Goal: Find specific page/section: Find specific page/section

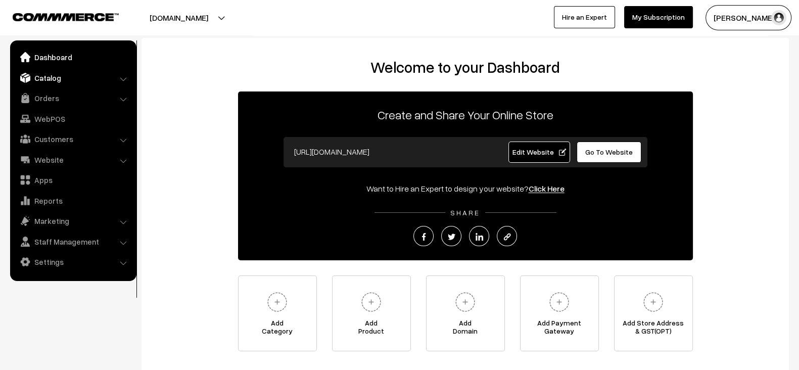
click at [48, 81] on link "Catalog" at bounding box center [73, 78] width 120 height 18
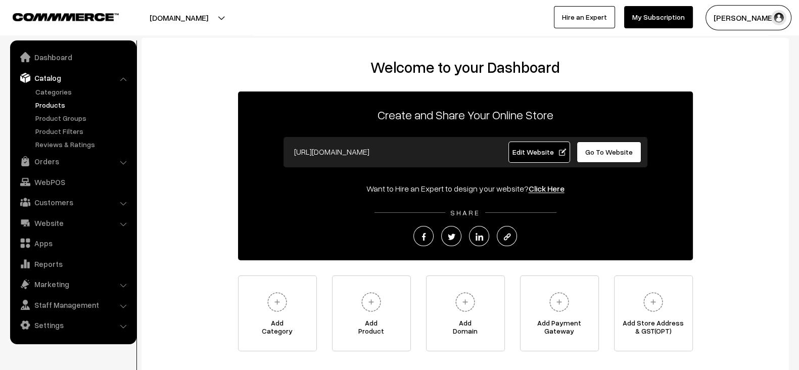
click at [47, 108] on link "Products" at bounding box center [83, 105] width 100 height 11
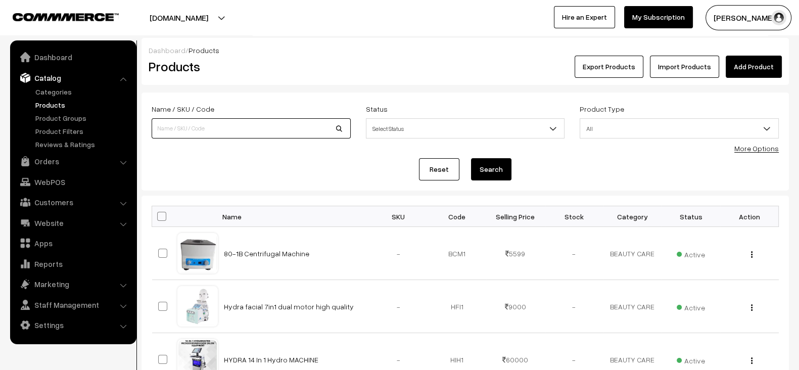
click at [221, 135] on input at bounding box center [251, 128] width 199 height 20
type input "bb glow"
click at [471, 158] on button "Search" at bounding box center [491, 169] width 40 height 22
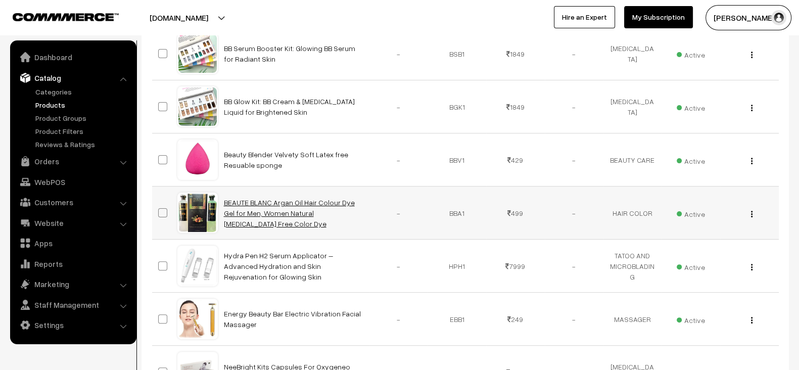
scroll to position [358, 0]
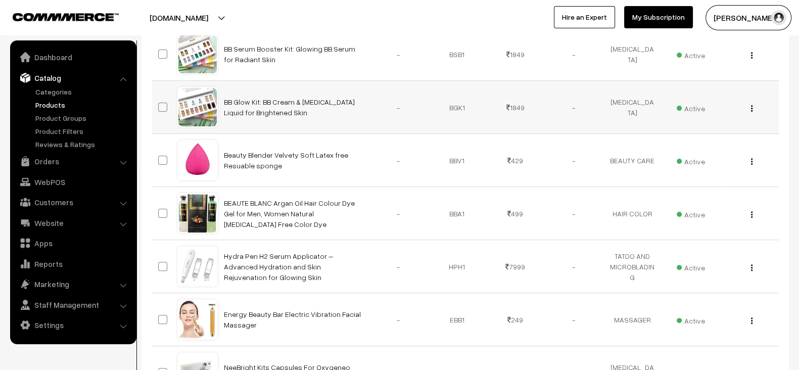
drag, startPoint x: 280, startPoint y: 115, endPoint x: 221, endPoint y: 100, distance: 60.5
click at [221, 100] on td "BB Glow Kit: BB Cream & Whitening Liquid for Brightened Skin" at bounding box center [294, 107] width 152 height 53
copy link "BB Glow Kit: BB Cream & Whitening Liquid for Brightened Skin"
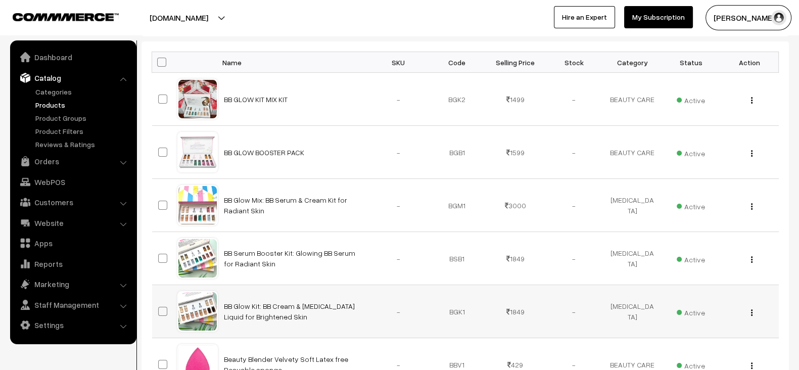
scroll to position [0, 0]
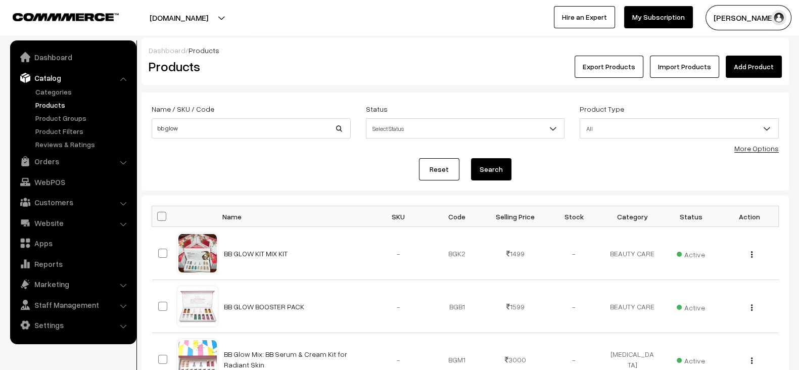
click at [434, 163] on link "Reset" at bounding box center [439, 169] width 40 height 22
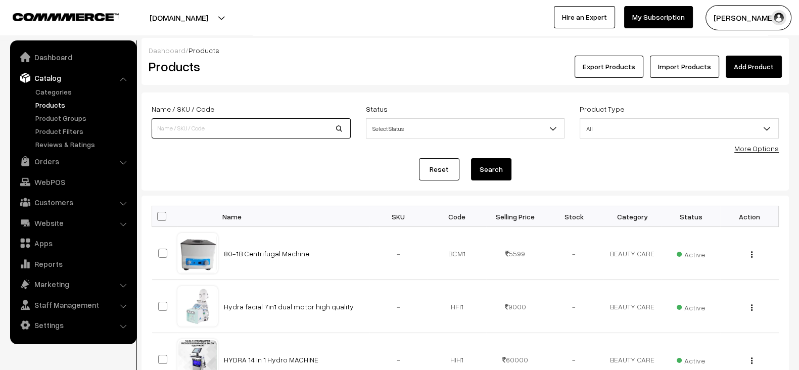
click at [242, 126] on input at bounding box center [251, 128] width 199 height 20
paste input "BB Glow Kit: BB Cream & [MEDICAL_DATA] Liquid for Brightened Skin"
type input "BB Glow Kit: BB Cream & Whitening Liquid for Brightened Skin"
click at [471, 158] on button "Search" at bounding box center [491, 169] width 40 height 22
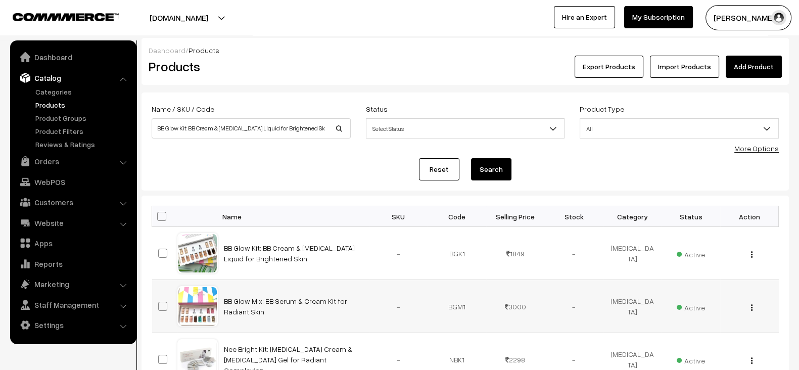
drag, startPoint x: 249, startPoint y: 314, endPoint x: 222, endPoint y: 305, distance: 28.9
click at [222, 305] on td "BB Glow Mix: BB Serum & Cream Kit for Radiant Skin" at bounding box center [294, 306] width 152 height 53
copy link "BB Glow Mix: BB Serum & Cream Kit for Radiant Skin"
click at [443, 166] on link "Reset" at bounding box center [439, 169] width 40 height 22
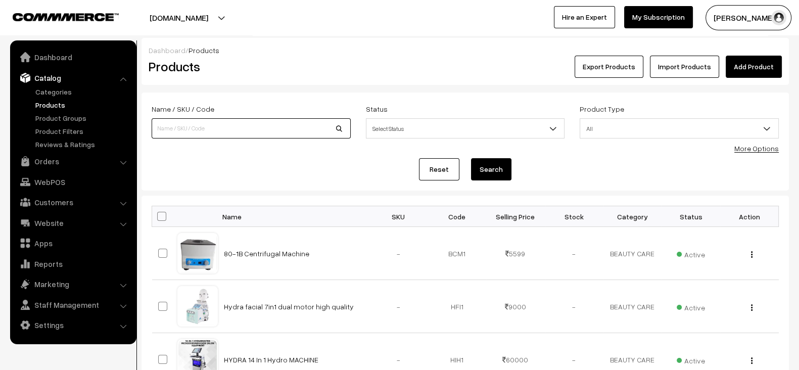
paste input "BB Glow Mix: BB Serum & Cream Kit for Radiant Skin"
click at [271, 121] on input "BB Glow Mix: BB Serum & Cream Kit for Radiant Skin" at bounding box center [251, 128] width 199 height 20
type input "BB Glow Mix: BB Serum & Cream Kit for Radiant Skin"
click at [471, 158] on button "Search" at bounding box center [491, 169] width 40 height 22
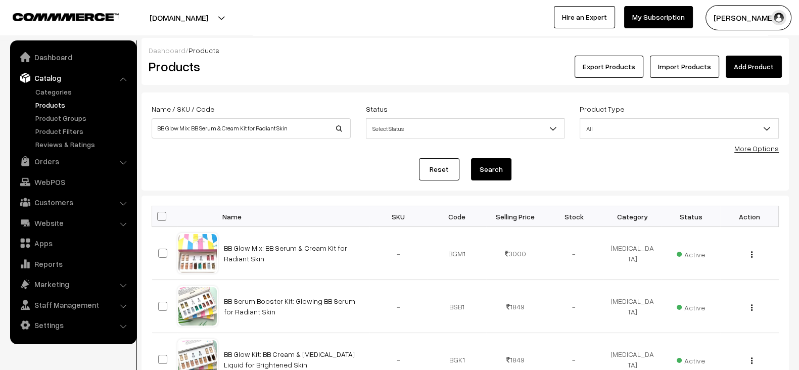
click at [357, 189] on form "Name / SKU / Code BB Glow Mix: BB Serum & Cream Kit for Radiant Skin Status Sel…" at bounding box center [464, 141] width 647 height 98
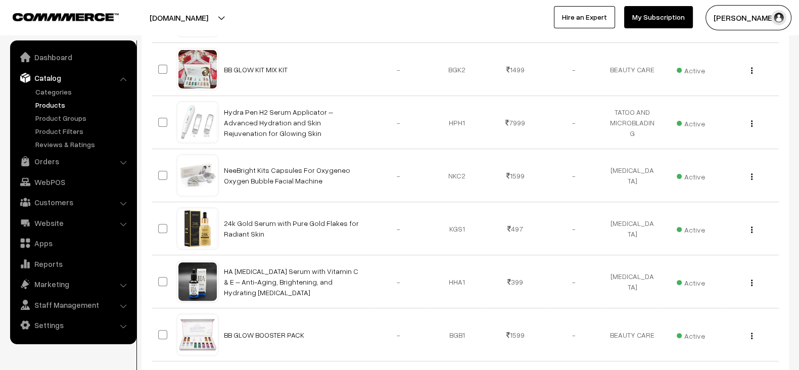
scroll to position [396, 0]
click at [273, 234] on td "24k Gold Serum with Pure Gold Flakes for Radiant Skin" at bounding box center [294, 228] width 152 height 53
copy tr "24k Gold Serum with Pure Gold Flakes for Radiant Skin"
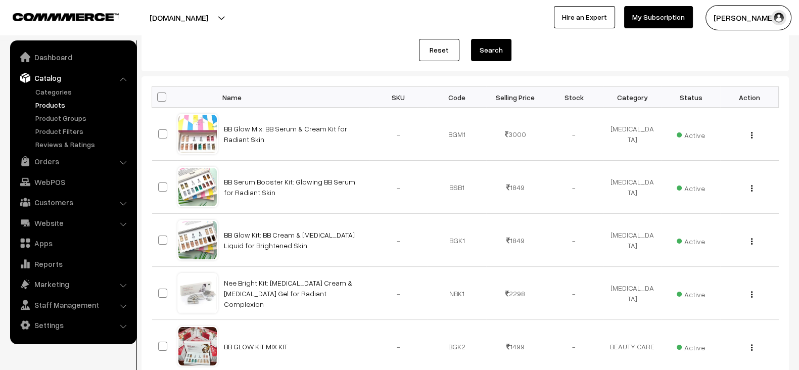
scroll to position [0, 0]
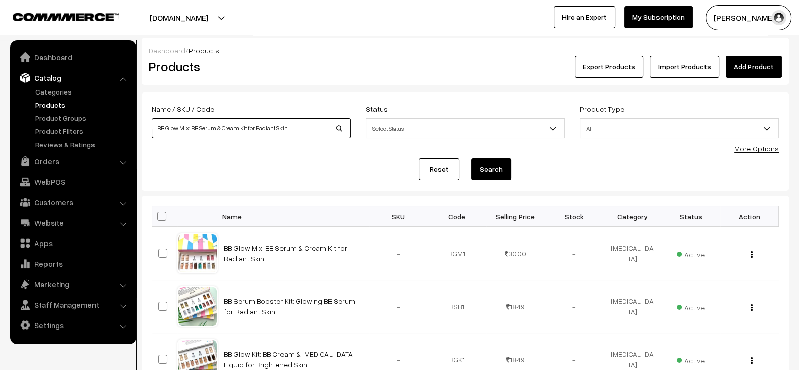
click at [301, 130] on input "BB Glow Mix: BB Serum & Cream Kit for Radiant Skin" at bounding box center [251, 128] width 199 height 20
paste input "24k Gold Serum with Pure Gold Flakes for Radiant Skin"
type input "24k Gold Serum with Pure Gold Flakes for Radiant Skin"
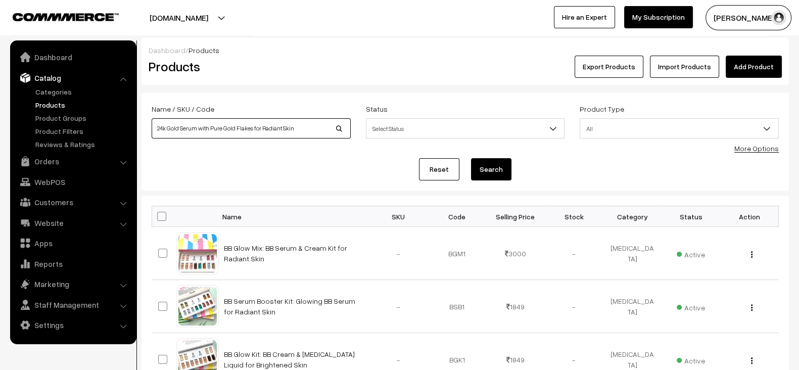
click at [471, 158] on button "Search" at bounding box center [491, 169] width 40 height 22
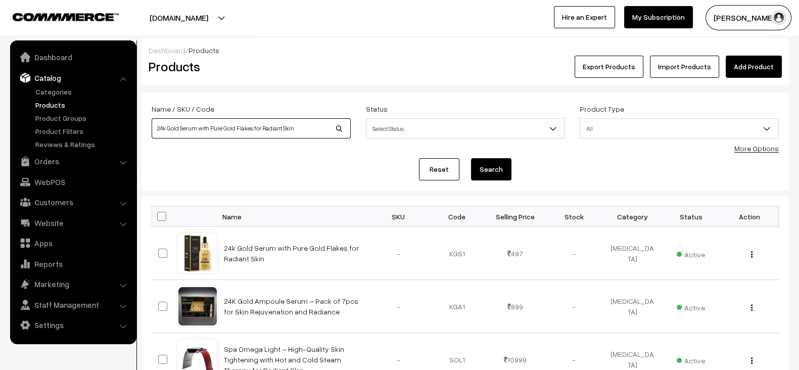
click at [322, 128] on input "24k Gold Serum with Pure Gold Flakes for Radiant Skin" at bounding box center [251, 128] width 199 height 20
type input "24k"
click at [471, 158] on button "Search" at bounding box center [491, 169] width 40 height 22
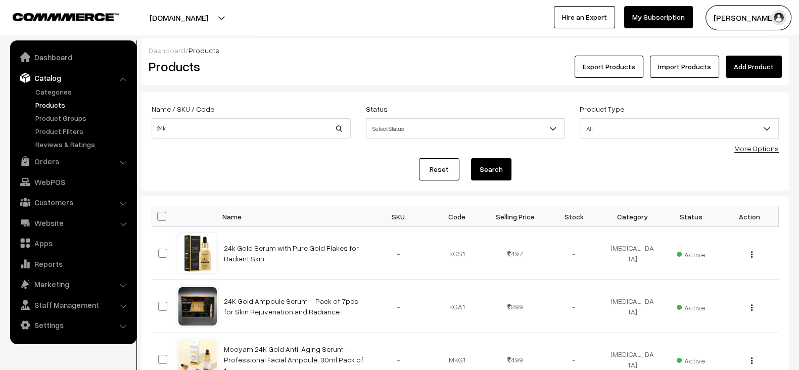
click at [432, 170] on link "Reset" at bounding box center [439, 169] width 40 height 22
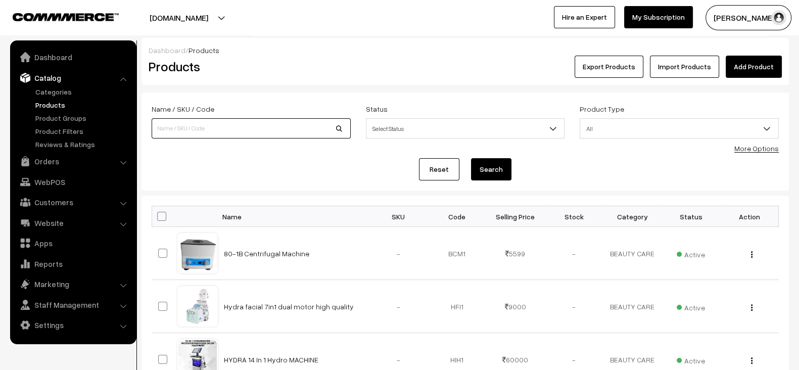
click at [208, 129] on input at bounding box center [251, 128] width 199 height 20
type input "24k"
click at [471, 158] on button "Search" at bounding box center [491, 169] width 40 height 22
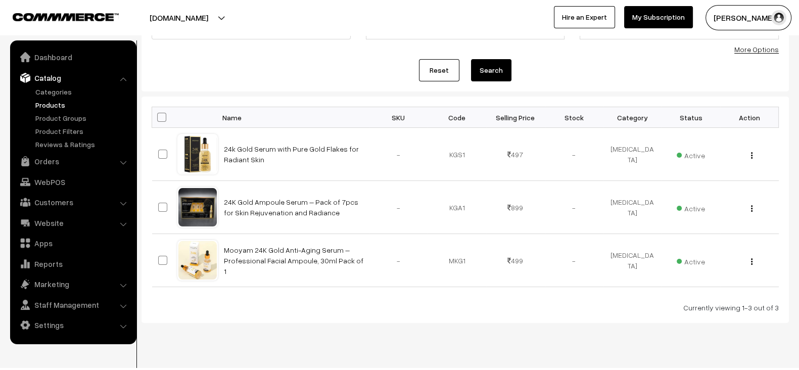
scroll to position [98, 0]
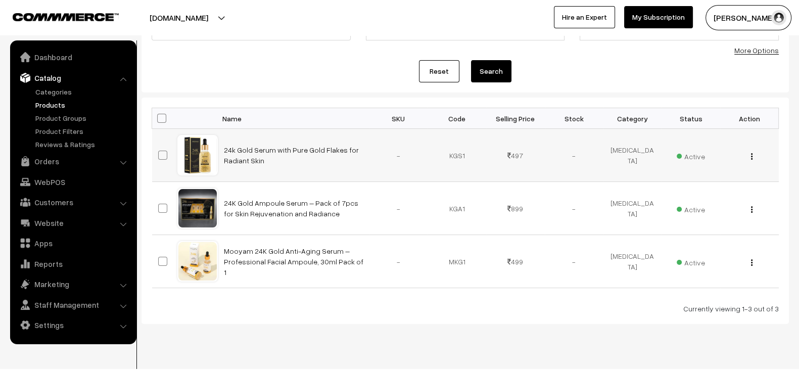
click at [275, 158] on td "24k Gold Serum with Pure Gold Flakes for Radiant Skin" at bounding box center [294, 155] width 152 height 53
copy tr "24k Gold Serum with Pure Gold Flakes for Radiant Skin"
click at [442, 68] on link "Reset" at bounding box center [439, 71] width 40 height 22
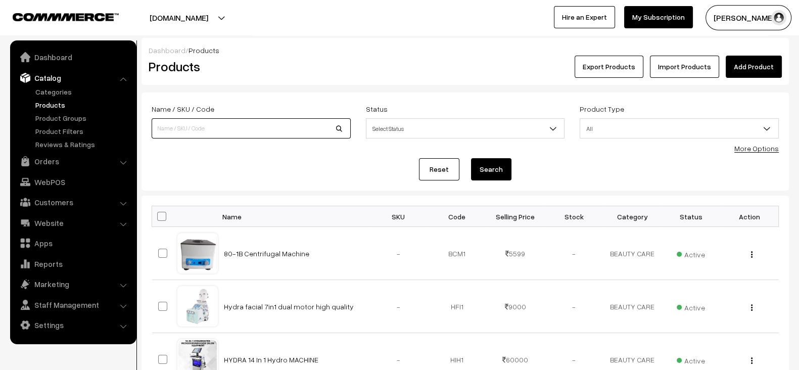
click at [246, 126] on input at bounding box center [251, 128] width 199 height 20
paste input "24k Gold Serum with Pure Gold Flakes for Radiant Skin"
type input "24k Gold Serum with Pure Gold Flakes for Radiant Skin"
click at [471, 158] on button "Search" at bounding box center [491, 169] width 40 height 22
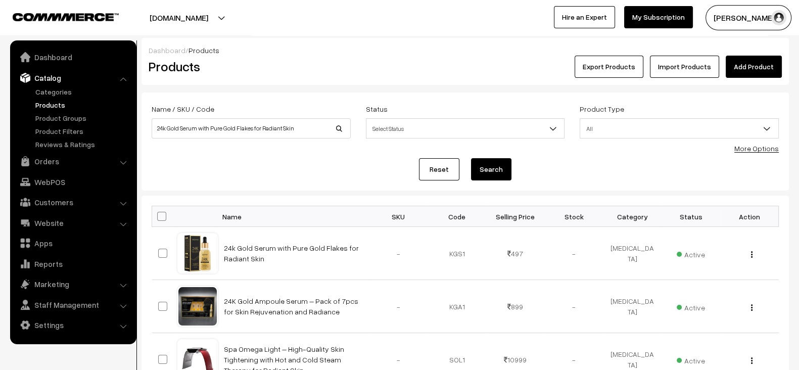
click at [446, 171] on link "Reset" at bounding box center [439, 169] width 40 height 22
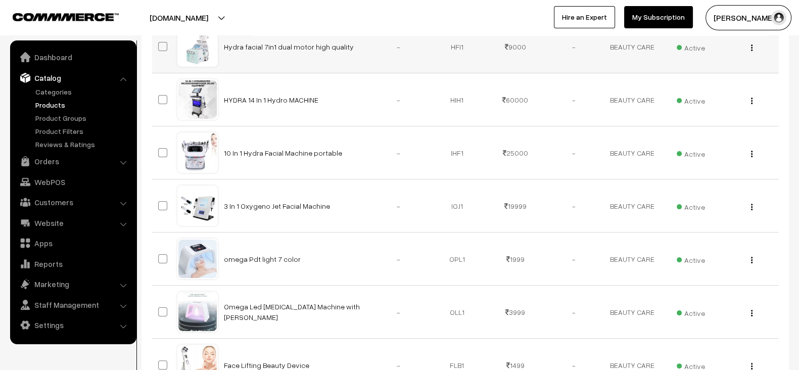
scroll to position [260, 0]
click at [357, 154] on td "10 In 1 Hydra Facial Machine portable" at bounding box center [294, 152] width 152 height 53
copy tr "10 In 1 Hydra Facial Machine portable"
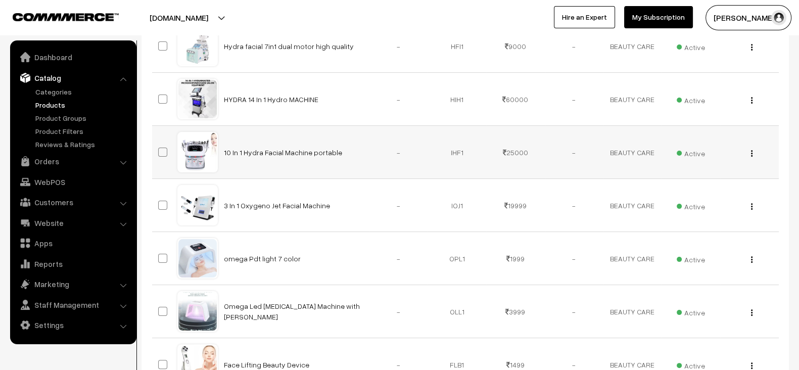
scroll to position [0, 0]
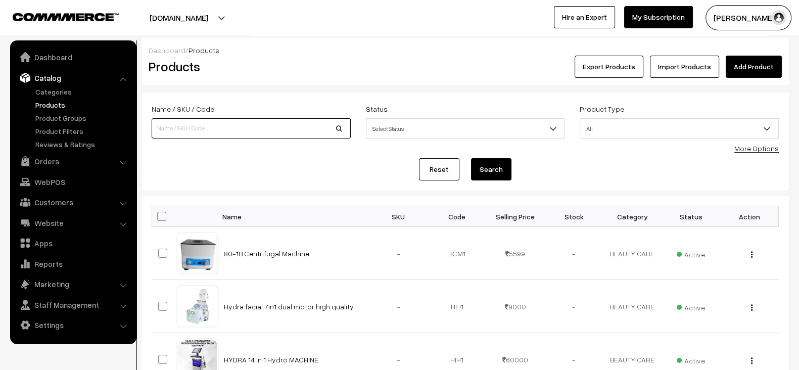
click at [301, 133] on input at bounding box center [251, 128] width 199 height 20
paste input "10 In 1 Hydra Facial Machine portable"
type input "10 In 1 Hydra Facial Machine portable"
click at [471, 158] on button "Search" at bounding box center [491, 169] width 40 height 22
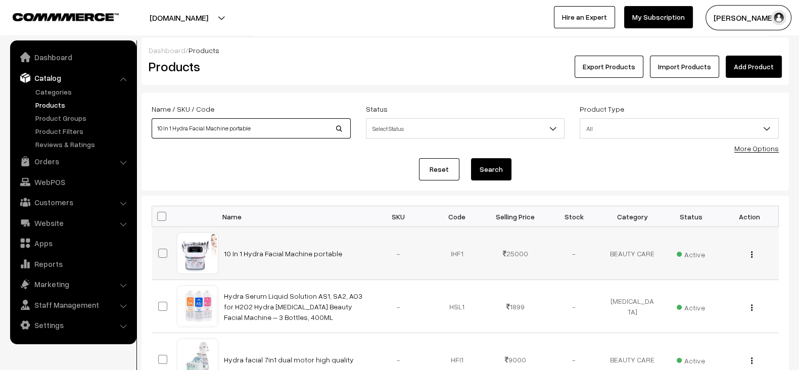
scroll to position [3, 0]
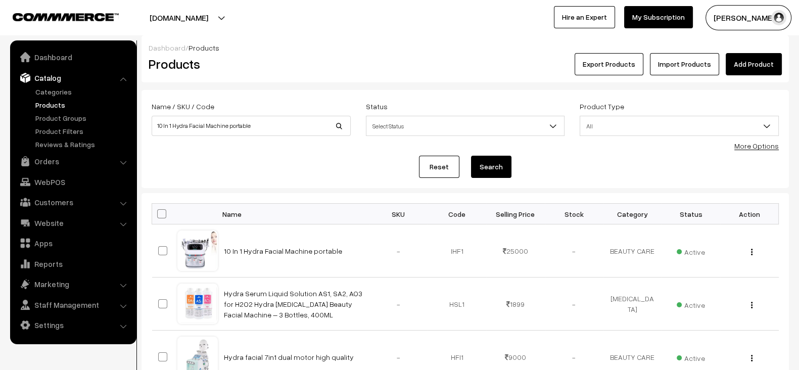
click at [434, 169] on link "Reset" at bounding box center [439, 167] width 40 height 22
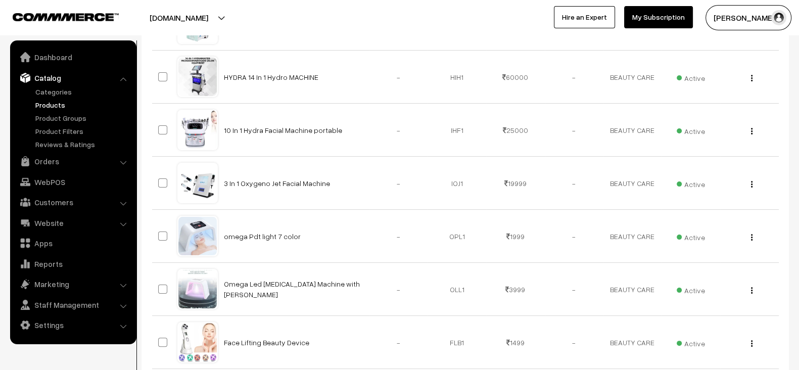
scroll to position [286, 0]
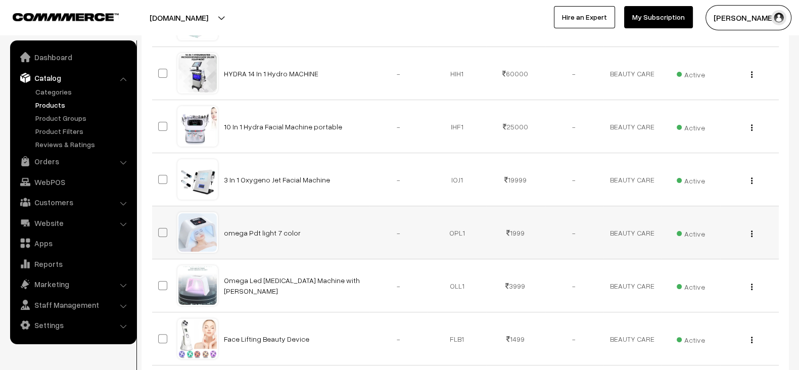
click at [315, 234] on td "omega Pdt light 7 color" at bounding box center [294, 232] width 152 height 53
copy tr "omega Pdt light 7 color"
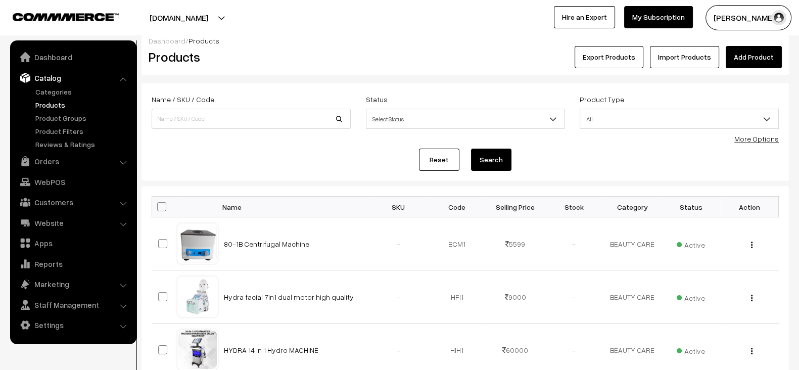
scroll to position [0, 0]
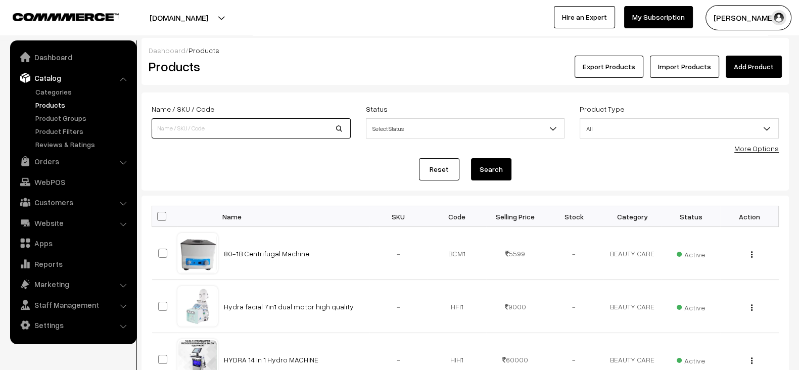
click at [262, 132] on input at bounding box center [251, 128] width 199 height 20
paste input "omega Pdt light 7 color"
type input "omega Pdt light 7 color"
click at [471, 158] on button "Search" at bounding box center [491, 169] width 40 height 22
